Goal: Information Seeking & Learning: Learn about a topic

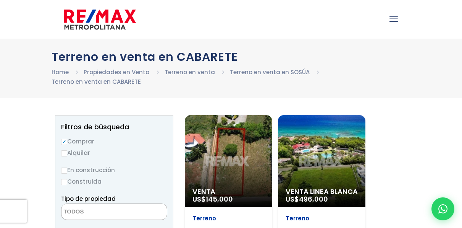
select select
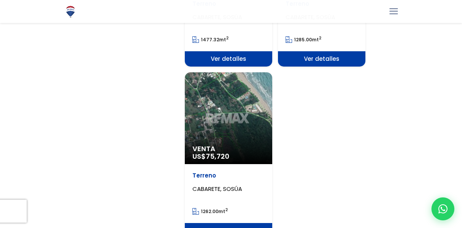
scroll to position [807, 0]
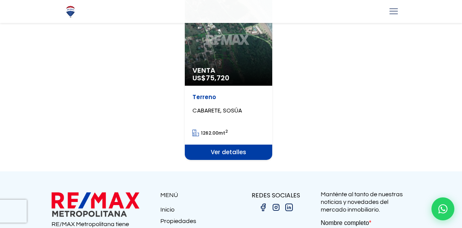
click at [263, 66] on span "Venta" at bounding box center [229, 70] width 72 height 8
click at [219, 146] on span "Ver detalles" at bounding box center [229, 151] width 88 height 15
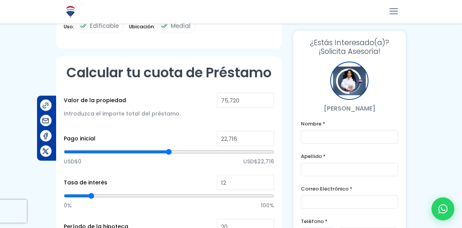
scroll to position [372, 0]
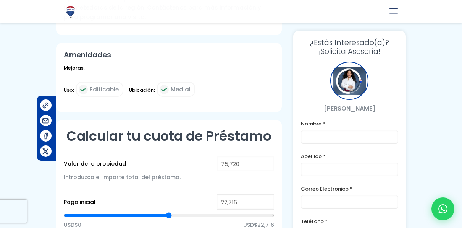
drag, startPoint x: 453, startPoint y: 103, endPoint x: 454, endPoint y: 86, distance: 16.9
click at [454, 86] on div at bounding box center [231, 103] width 462 height 853
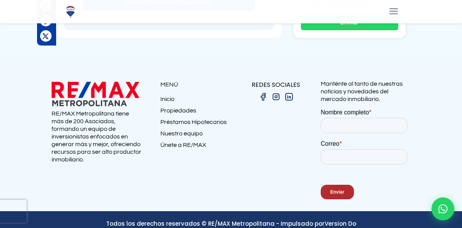
scroll to position [0, 0]
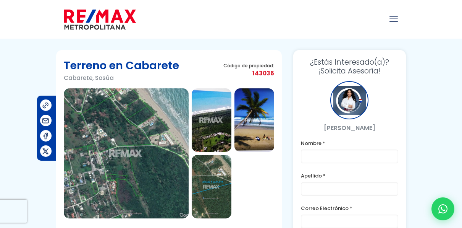
click at [73, 14] on img at bounding box center [100, 19] width 72 height 23
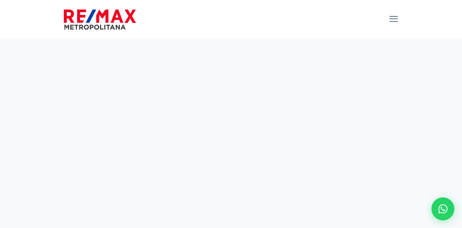
select select
click at [457, 57] on sr7-adjuster at bounding box center [231, 132] width 462 height 186
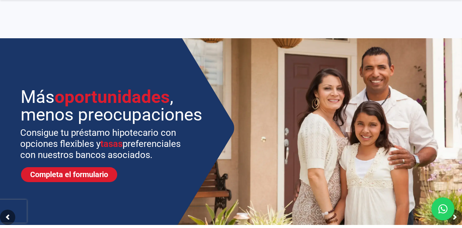
scroll to position [248, 0]
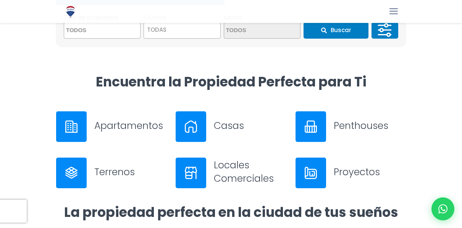
click at [245, 122] on h3 "Casas" at bounding box center [250, 125] width 72 height 13
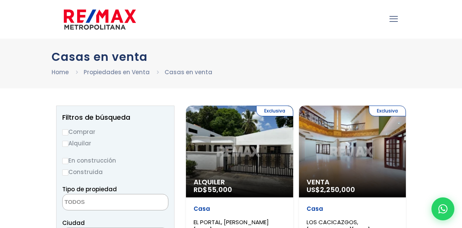
select select
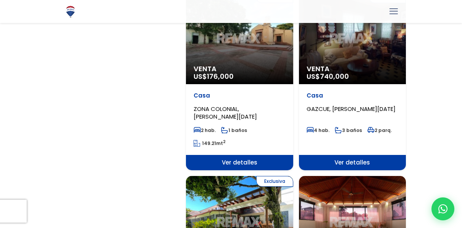
scroll to position [973, 0]
